Goal: Navigation & Orientation: Find specific page/section

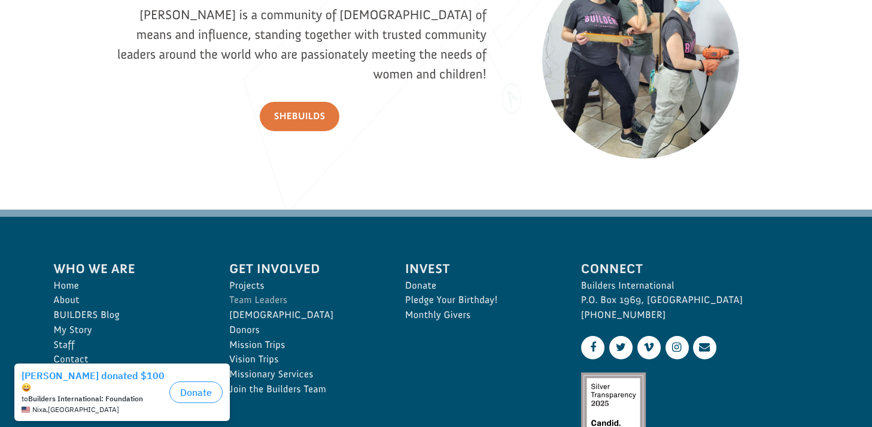
scroll to position [1821, 0]
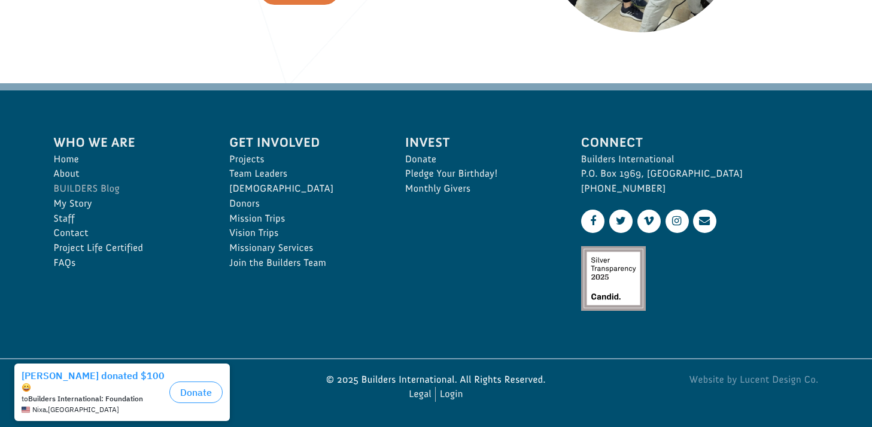
click at [80, 187] on link "BUILDERS Blog" at bounding box center [129, 188] width 150 height 15
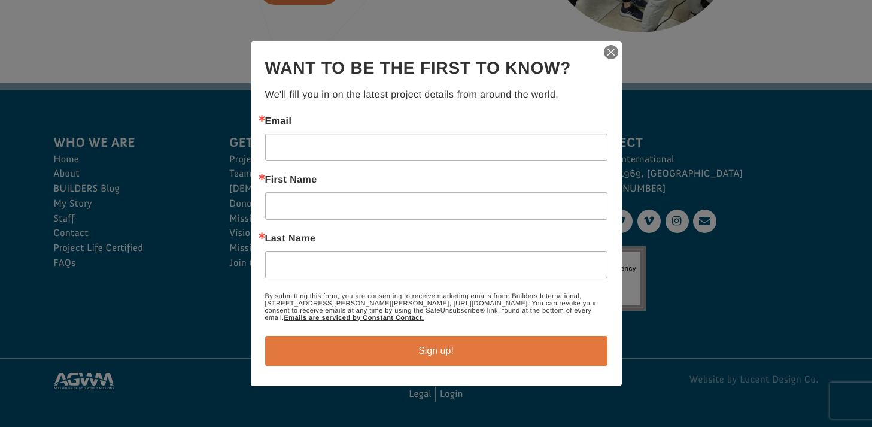
click at [614, 45] on img "button" at bounding box center [611, 52] width 17 height 17
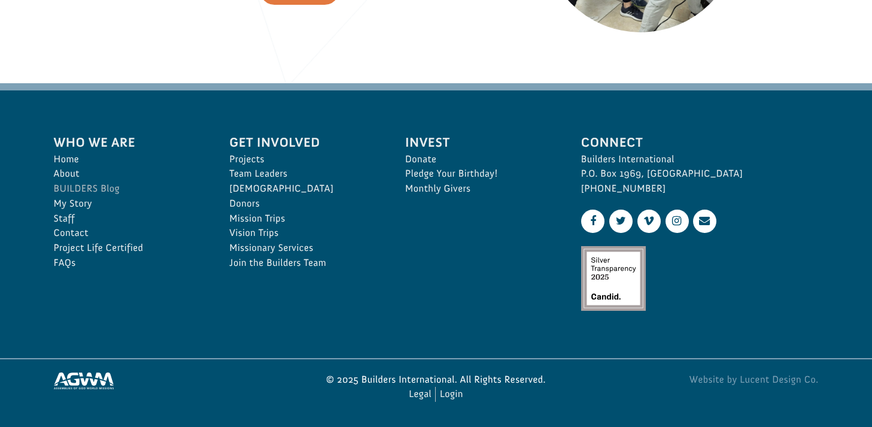
click at [110, 188] on link "BUILDERS Blog" at bounding box center [129, 188] width 150 height 15
